Goal: Communication & Community: Connect with others

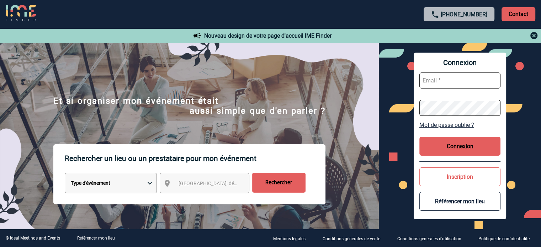
type input "smiladinovic@ime-groupe.com"
click at [449, 143] on button "Connexion" at bounding box center [460, 146] width 81 height 19
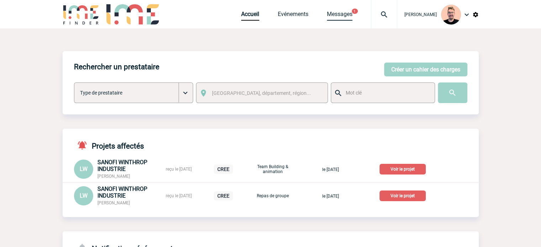
click at [332, 17] on link "Messages" at bounding box center [340, 16] width 26 height 10
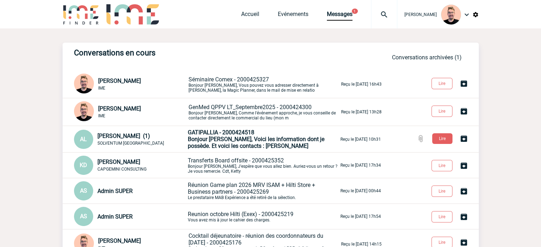
click at [74, 15] on img at bounding box center [81, 14] width 37 height 20
